Goal: Transaction & Acquisition: Purchase product/service

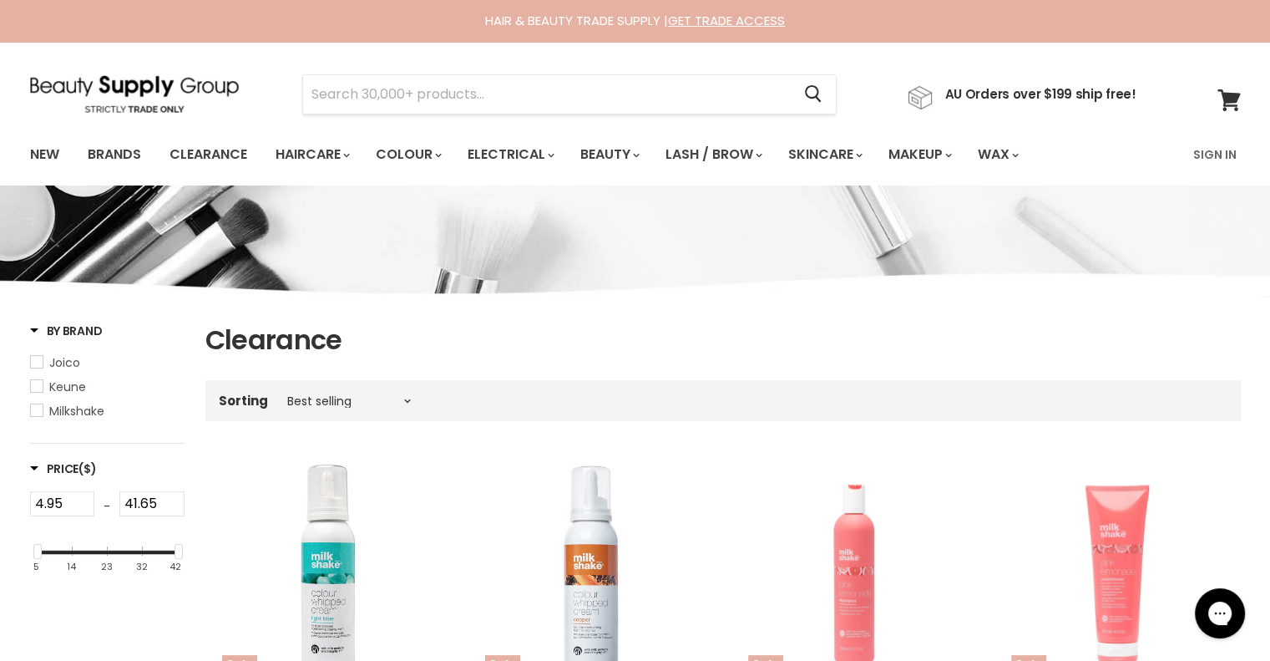
click at [37, 388] on span "Keune" at bounding box center [37, 386] width 12 height 12
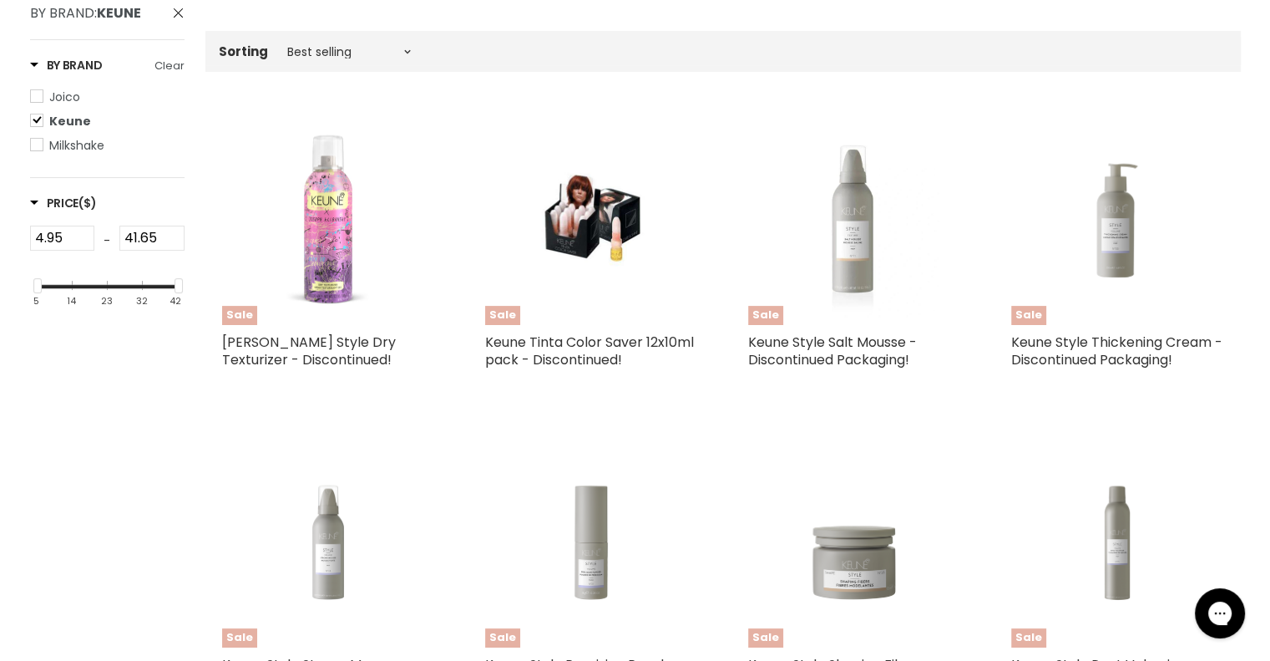
scroll to position [585, 0]
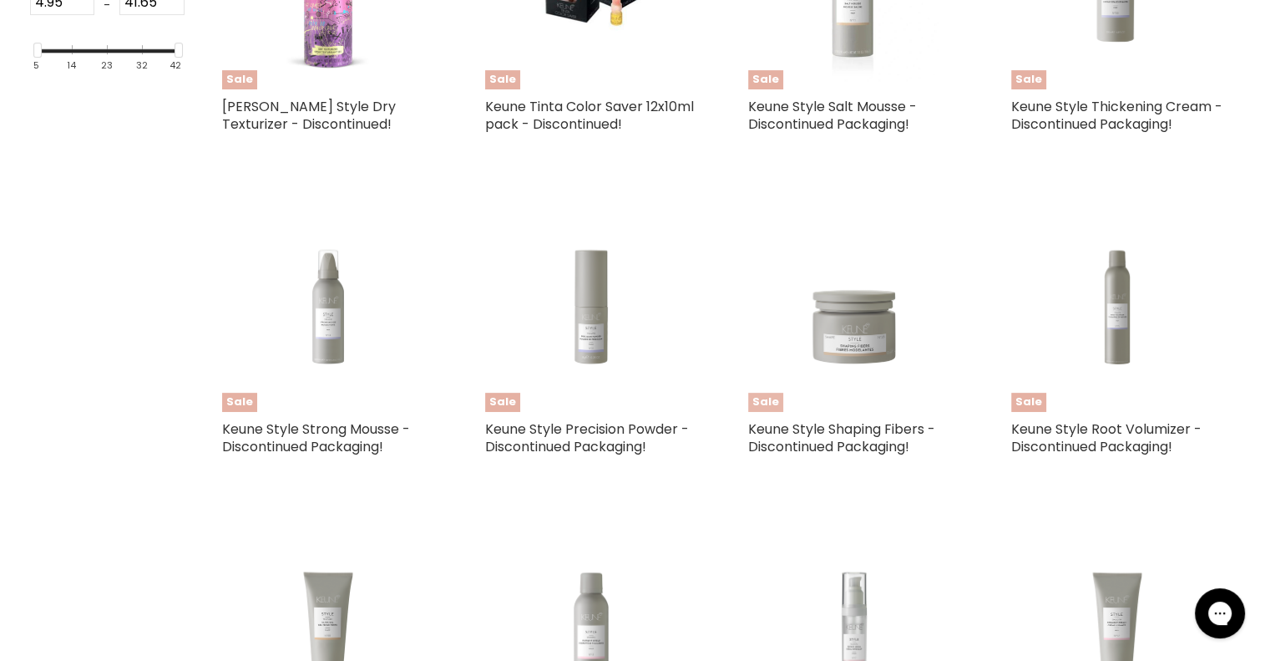
click at [872, 330] on img "Main content" at bounding box center [854, 305] width 213 height 158
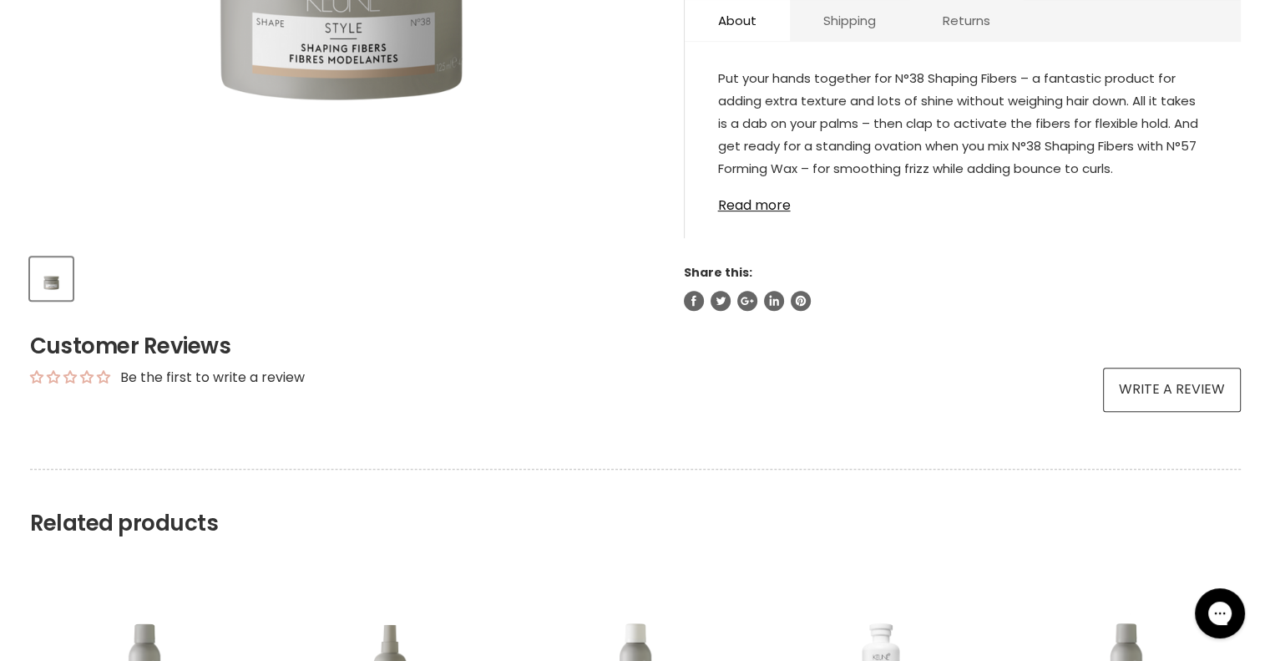
scroll to position [84, 0]
